Goal: Communication & Community: Ask a question

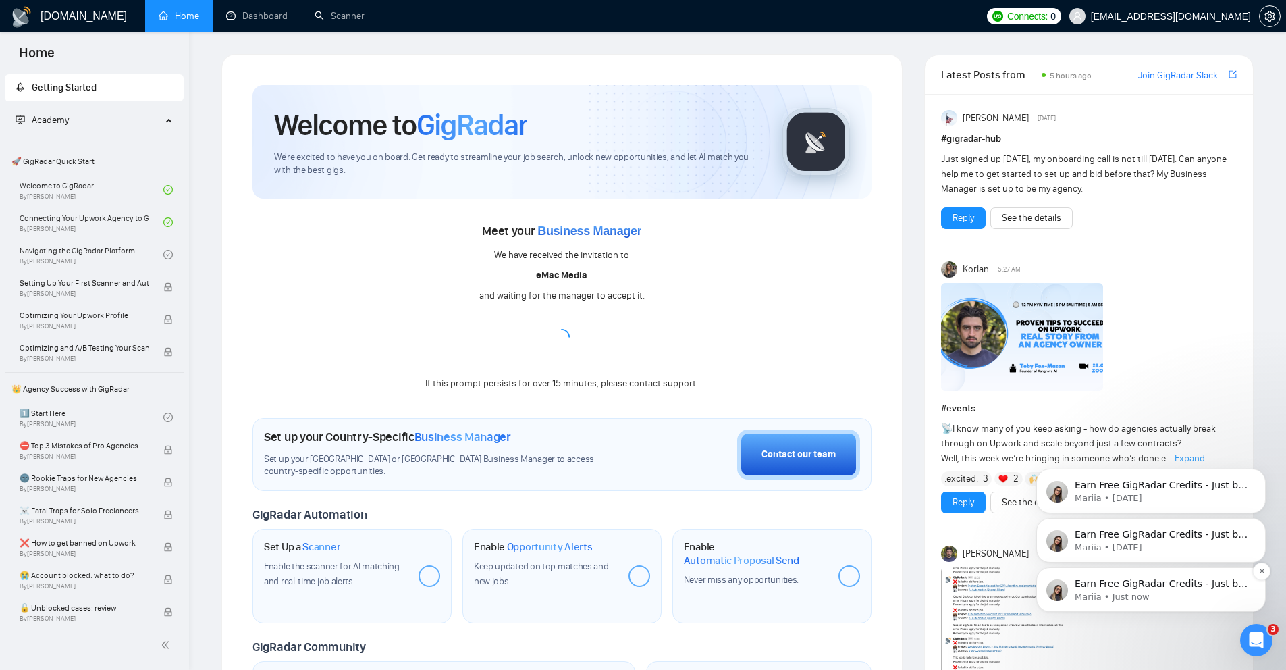
click at [1163, 580] on p "Earn Free GigRadar Credits - Just by Sharing Your Story! 💬 Want more credits fo…" at bounding box center [1161, 583] width 174 height 13
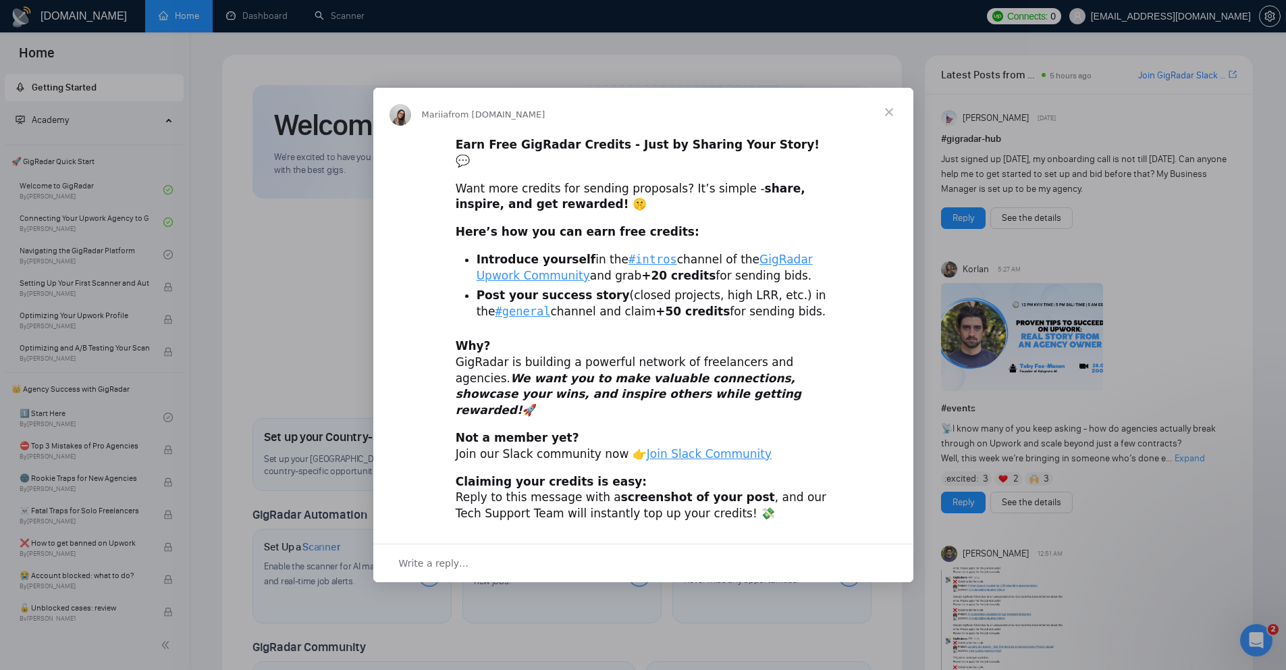
click at [881, 124] on span "Close" at bounding box center [889, 112] width 49 height 49
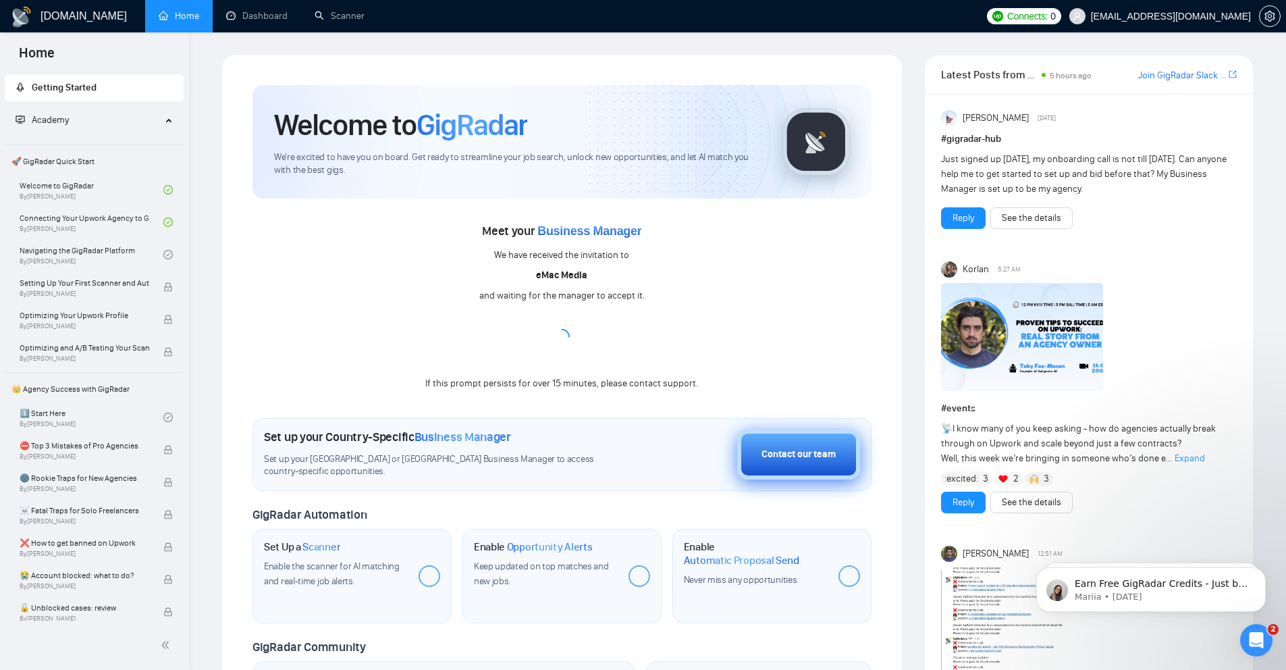
click at [808, 458] on div "Contact our team" at bounding box center [798, 454] width 74 height 15
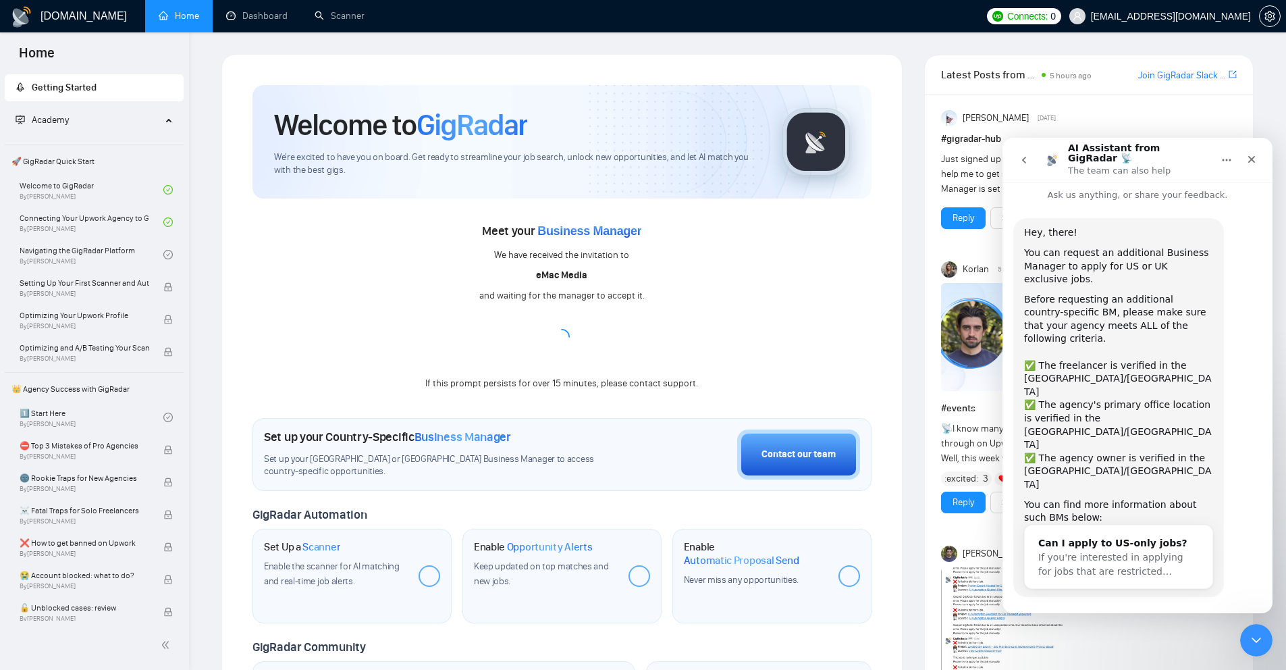
scroll to position [22, 0]
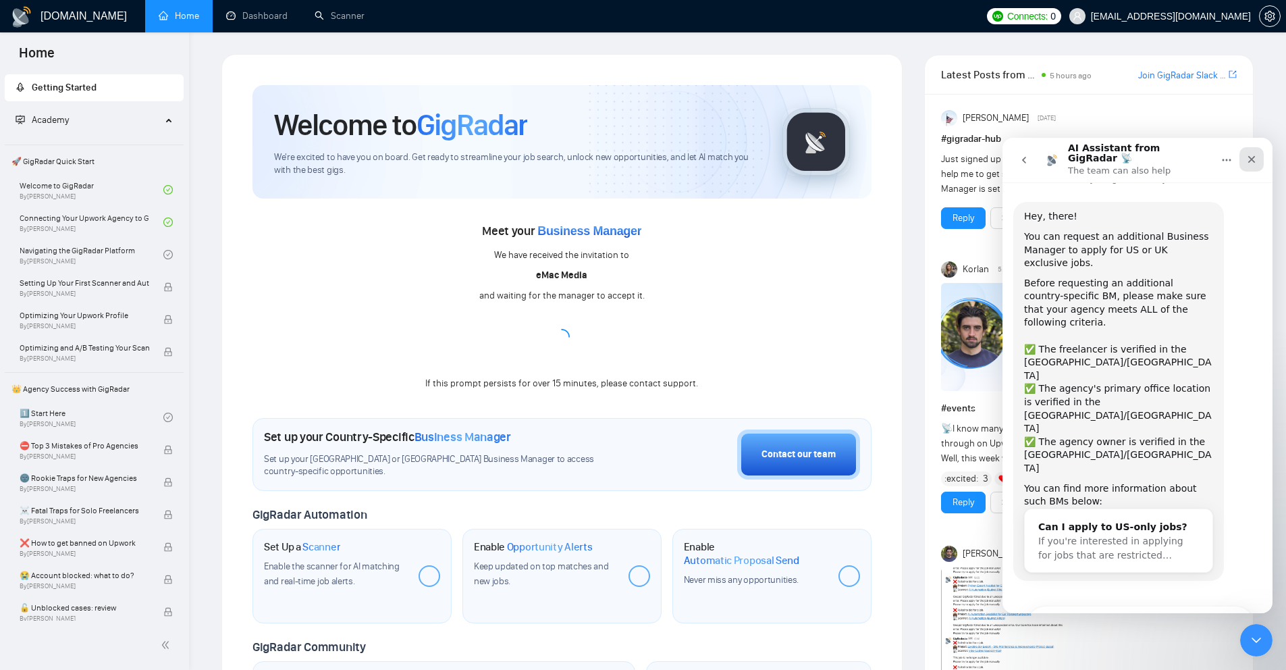
click at [1251, 157] on icon "Close" at bounding box center [1251, 159] width 11 height 11
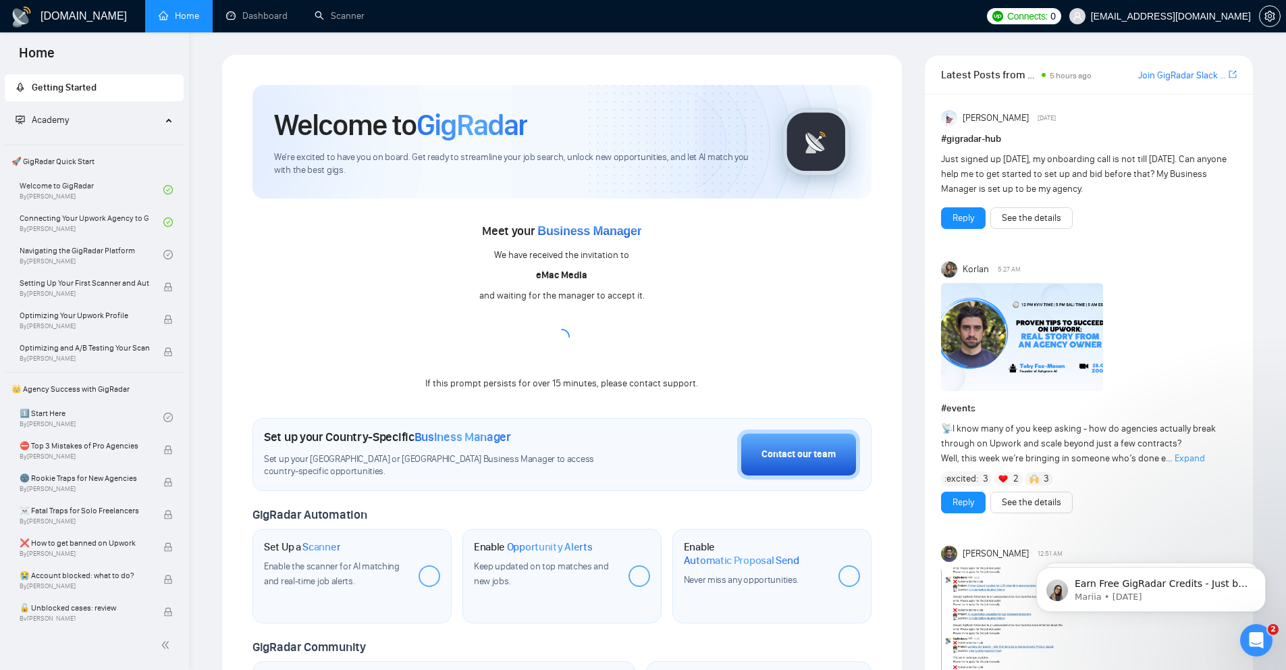
scroll to position [0, 0]
click at [597, 231] on span "Business Manager" at bounding box center [589, 230] width 104 height 13
click at [1139, 591] on p "Mariia • [DATE]" at bounding box center [1161, 597] width 174 height 12
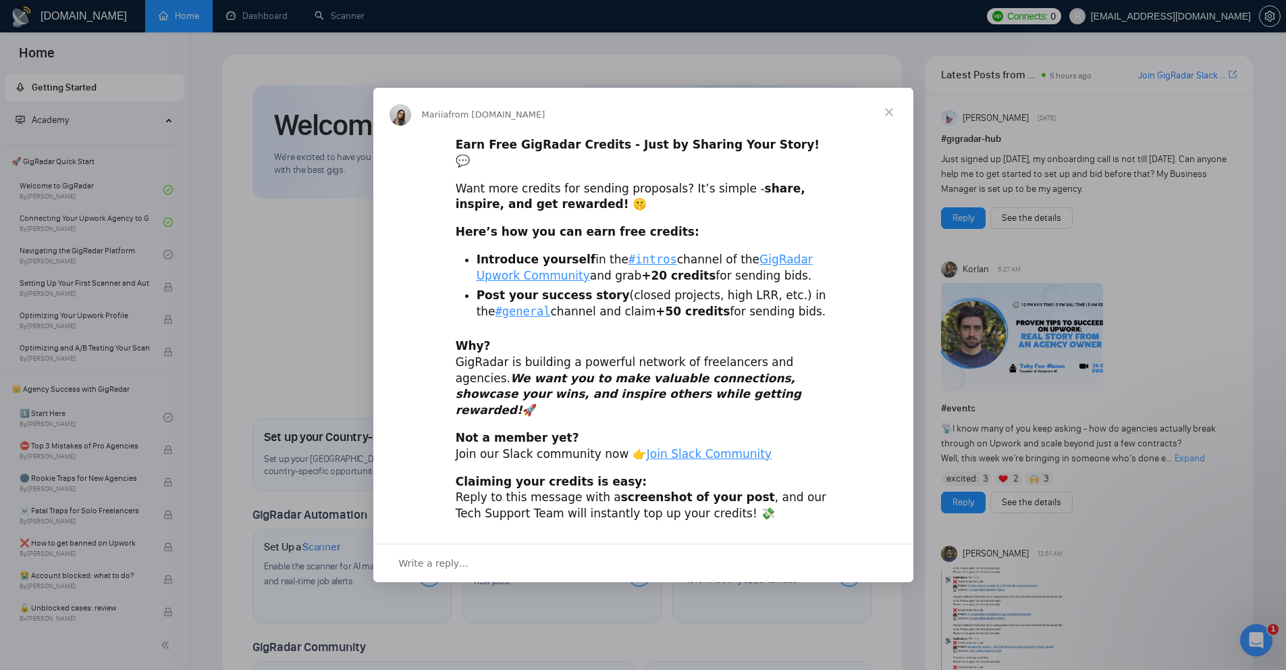
click at [886, 130] on span "Close" at bounding box center [889, 112] width 49 height 49
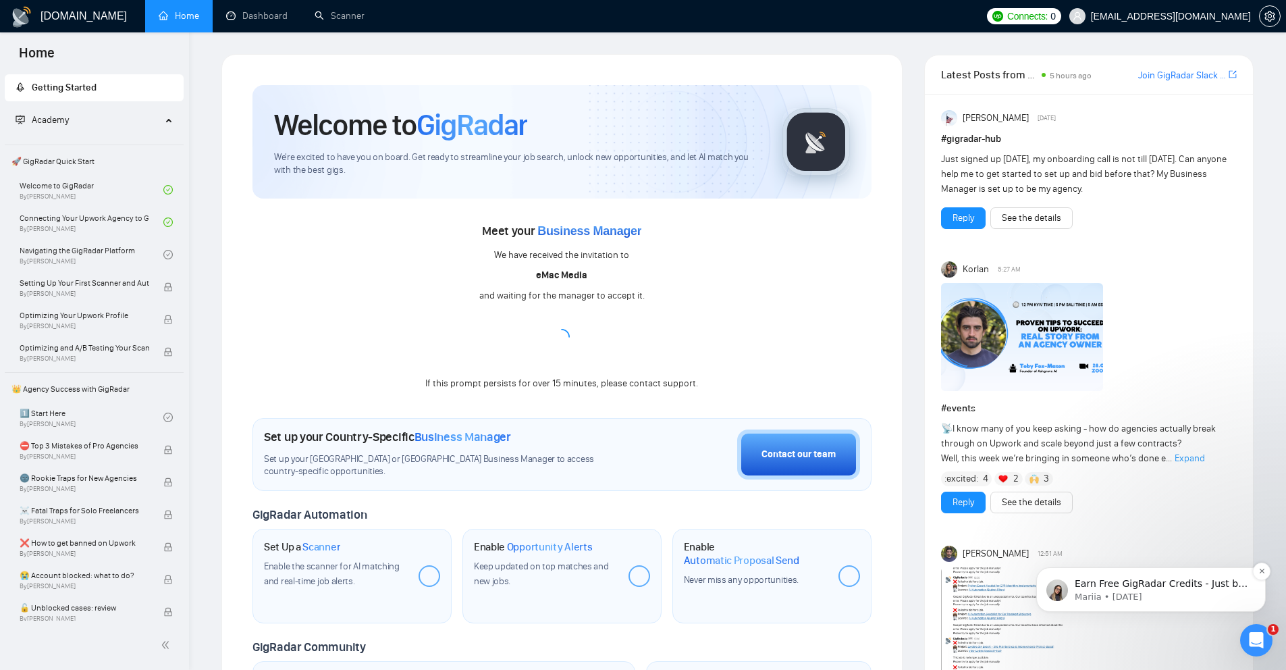
click at [1174, 586] on p "Earn Free GigRadar Credits - Just by Sharing Your Story! 💬 Want more credits fo…" at bounding box center [1161, 583] width 174 height 13
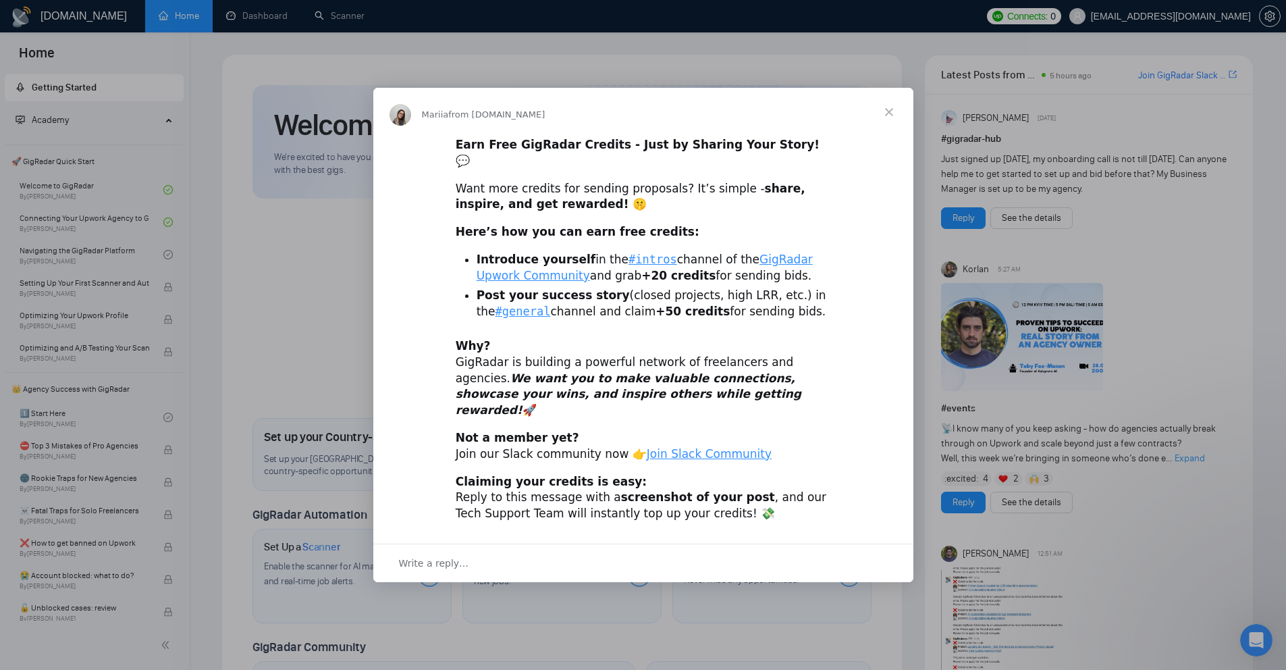
click at [891, 131] on span "Close" at bounding box center [889, 112] width 49 height 49
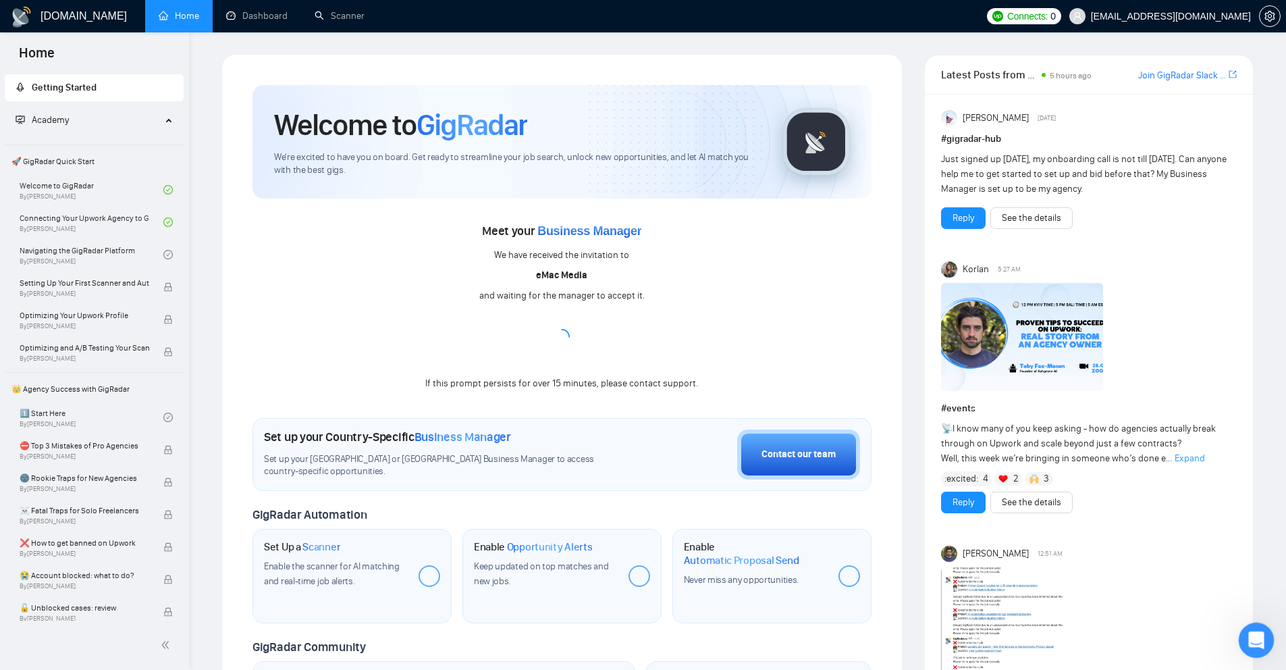
click at [1267, 624] on div "Open Intercom Messenger" at bounding box center [1254, 638] width 32 height 32
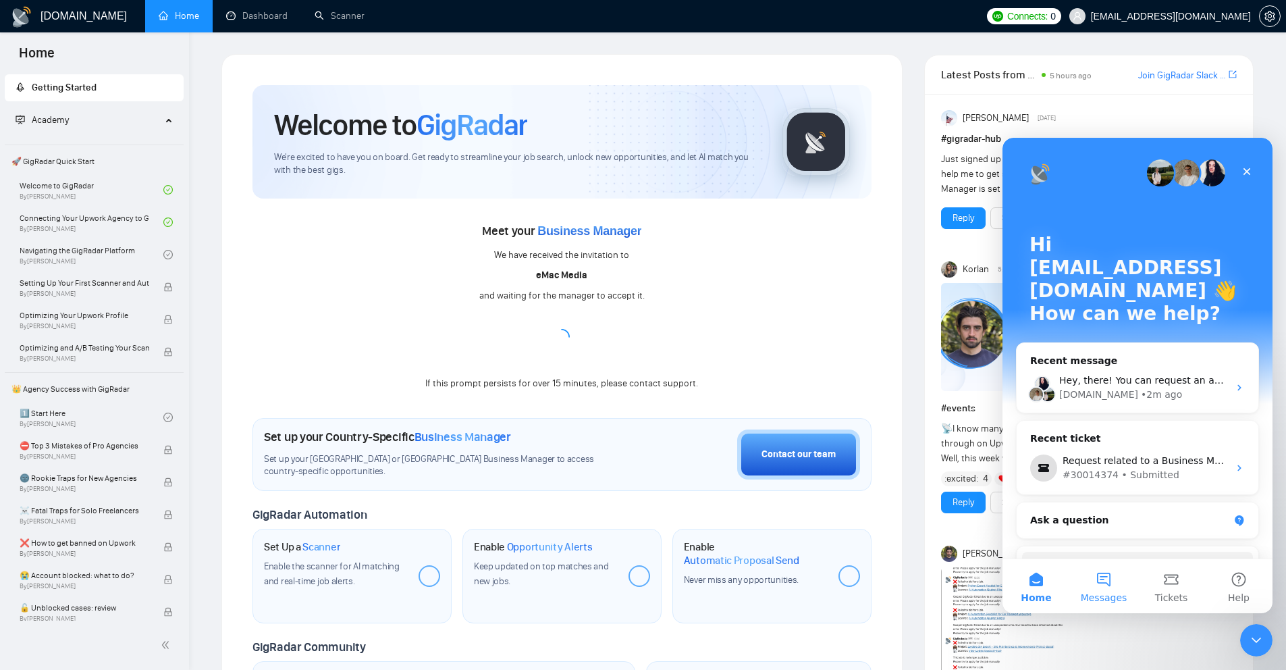
click at [1120, 599] on span "Messages" at bounding box center [1104, 597] width 47 height 9
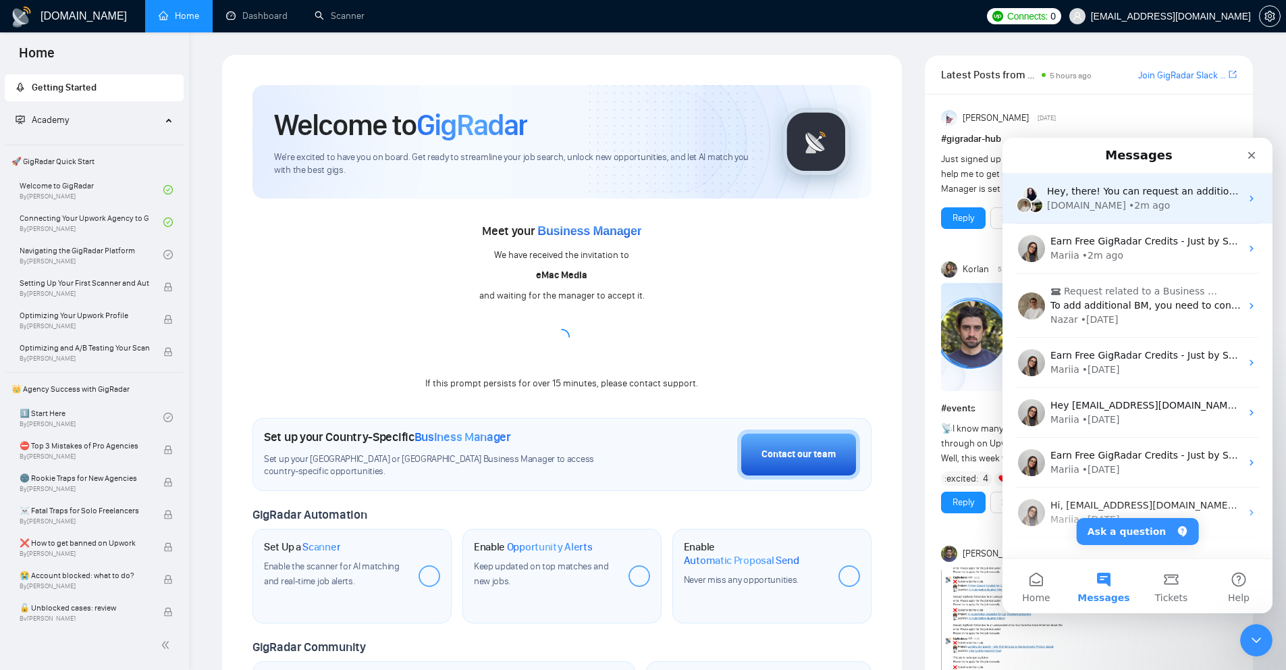
click at [1128, 202] on div "• 2m ago" at bounding box center [1148, 205] width 41 height 14
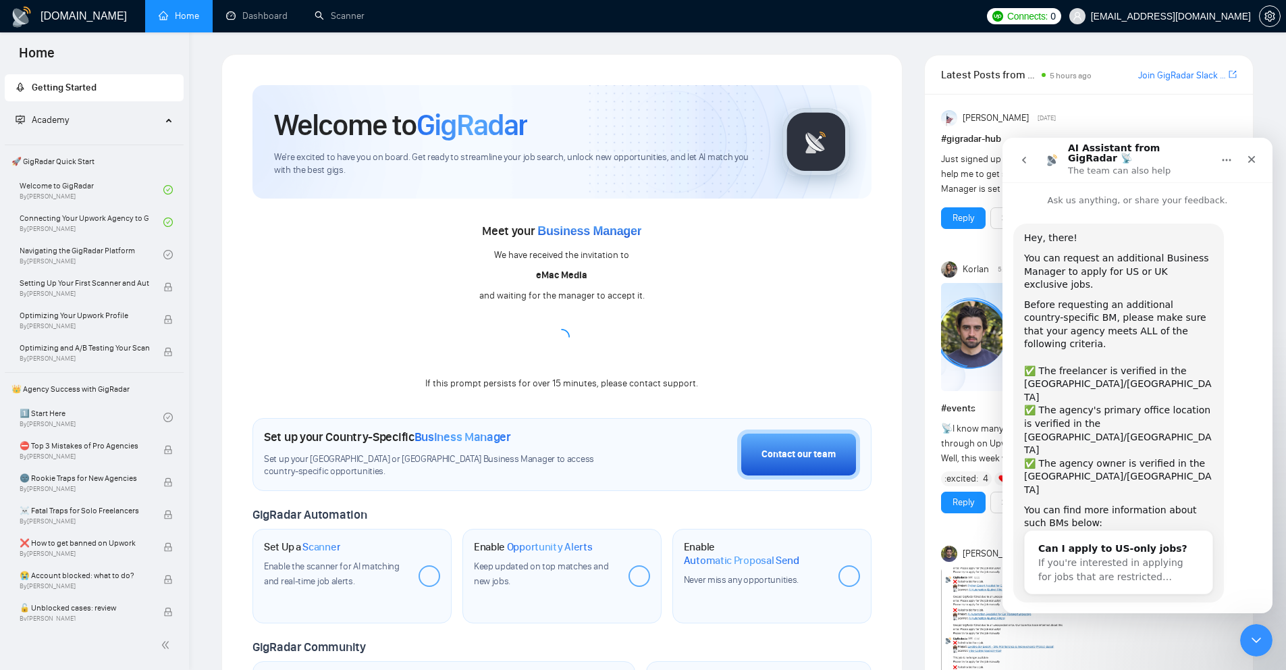
scroll to position [22, 0]
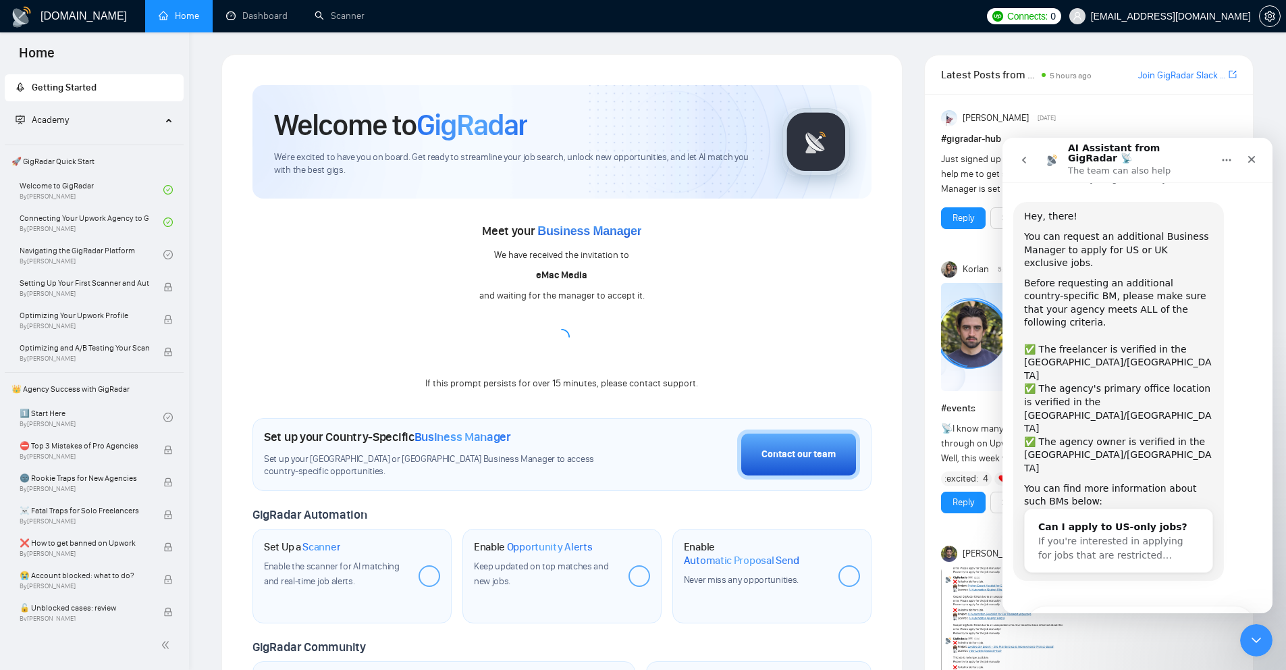
click at [1027, 159] on icon "go back" at bounding box center [1023, 160] width 11 height 11
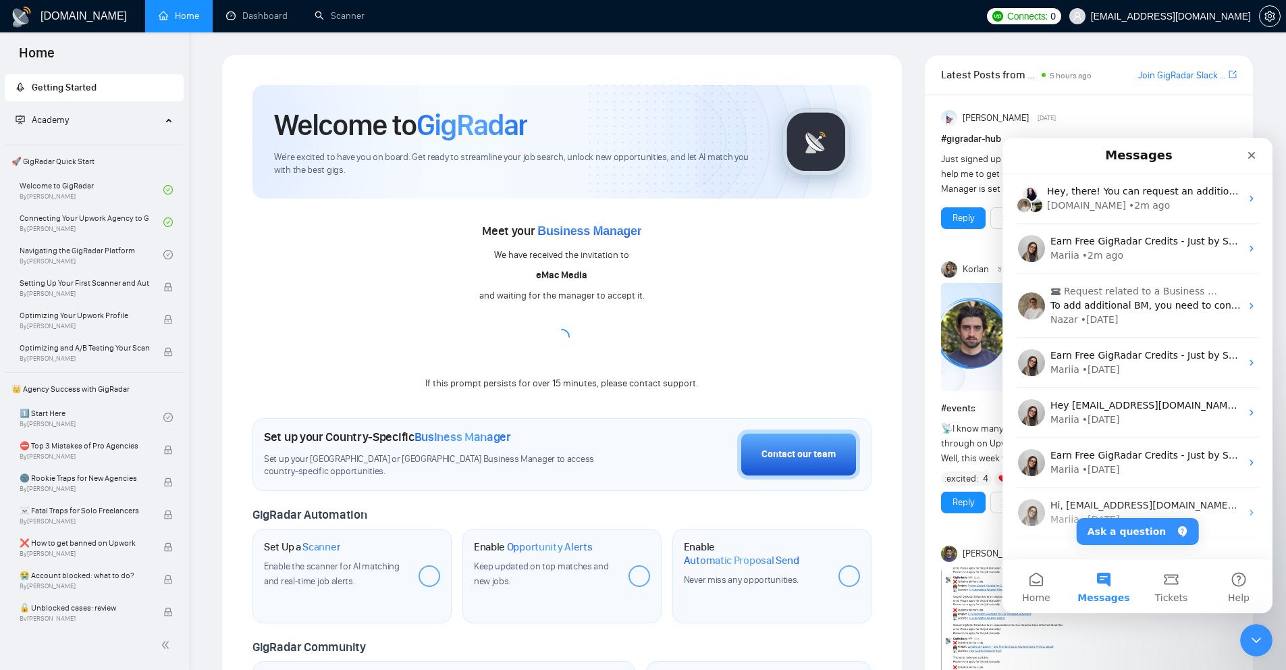
scroll to position [0, 0]
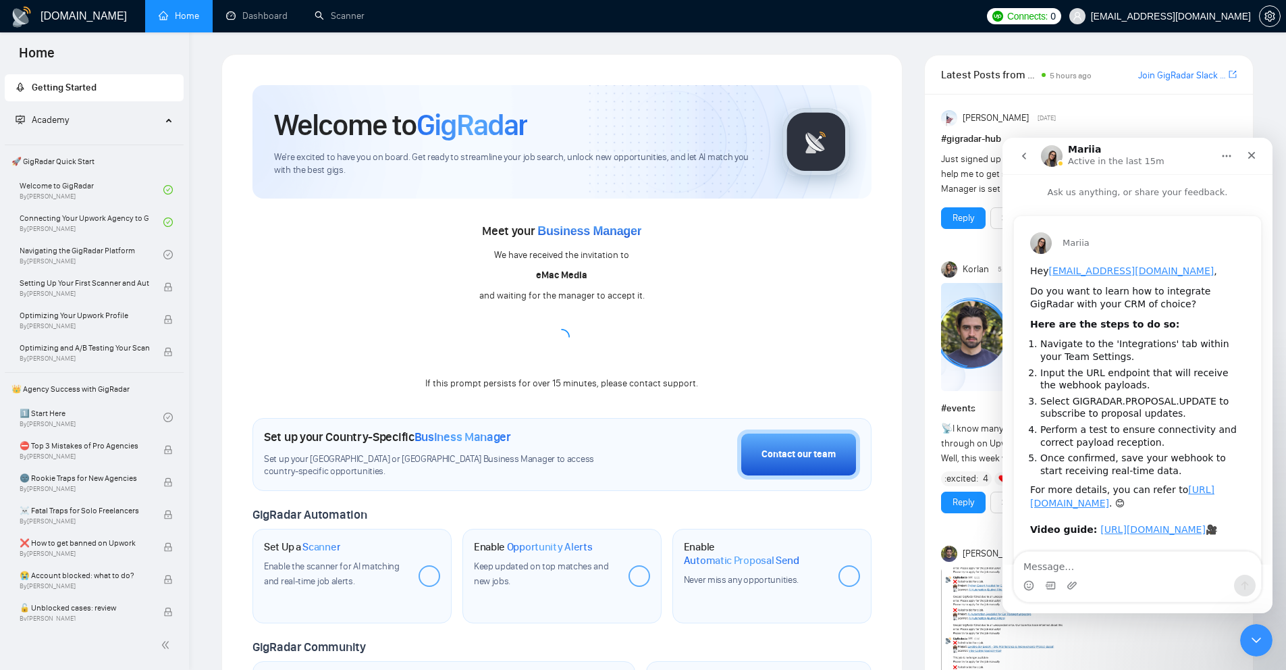
scroll to position [123, 0]
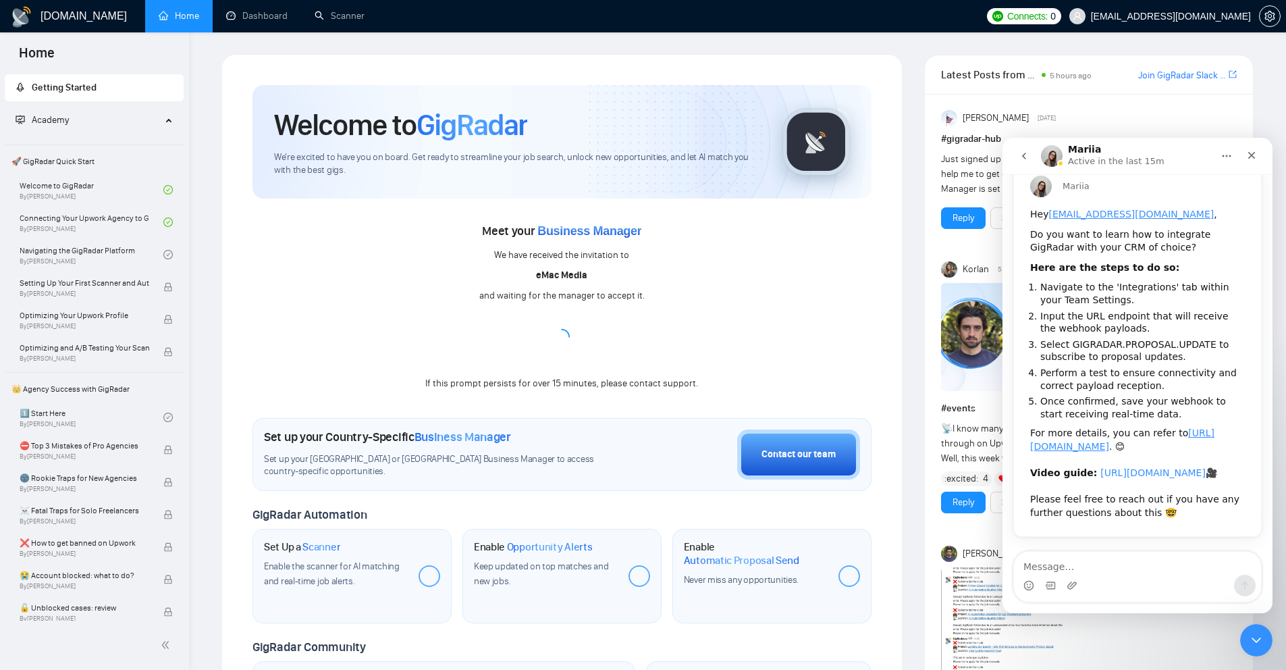
click at [1100, 467] on link "https://www.loom.com/share/b9e3cbcf573a4c3f87292e5d4927bc73?sid=4c751e5a-0599-4…" at bounding box center [1152, 472] width 105 height 11
click at [1261, 154] on div "Close" at bounding box center [1251, 155] width 24 height 24
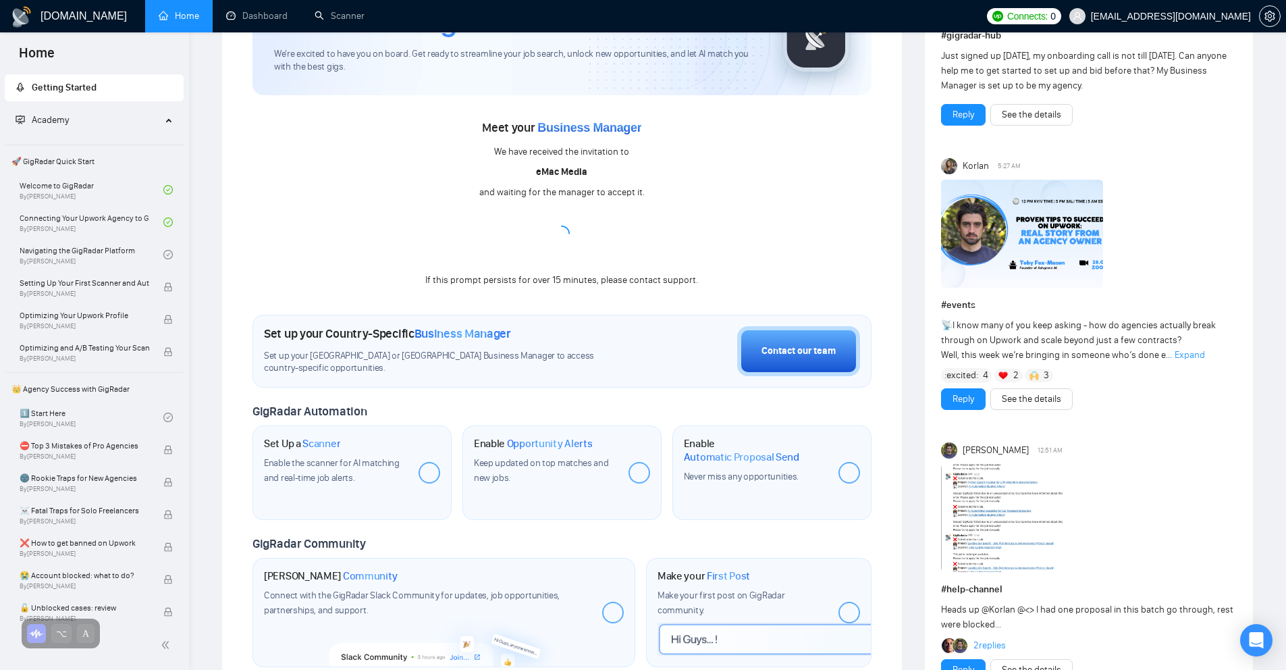
scroll to position [114, 0]
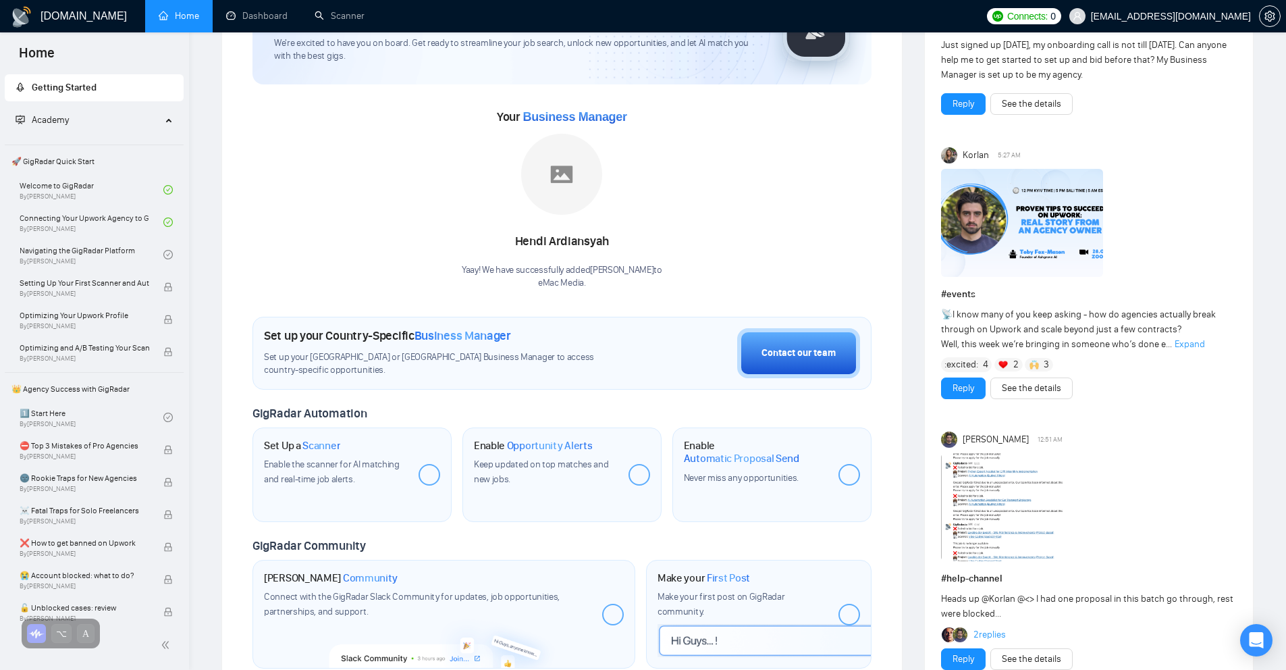
click at [364, 227] on div "Your Business Manager Hendi Ardiansyah Yaay! We have successfully added Hendi A…" at bounding box center [561, 198] width 619 height 184
